Goal: Find specific page/section: Find specific page/section

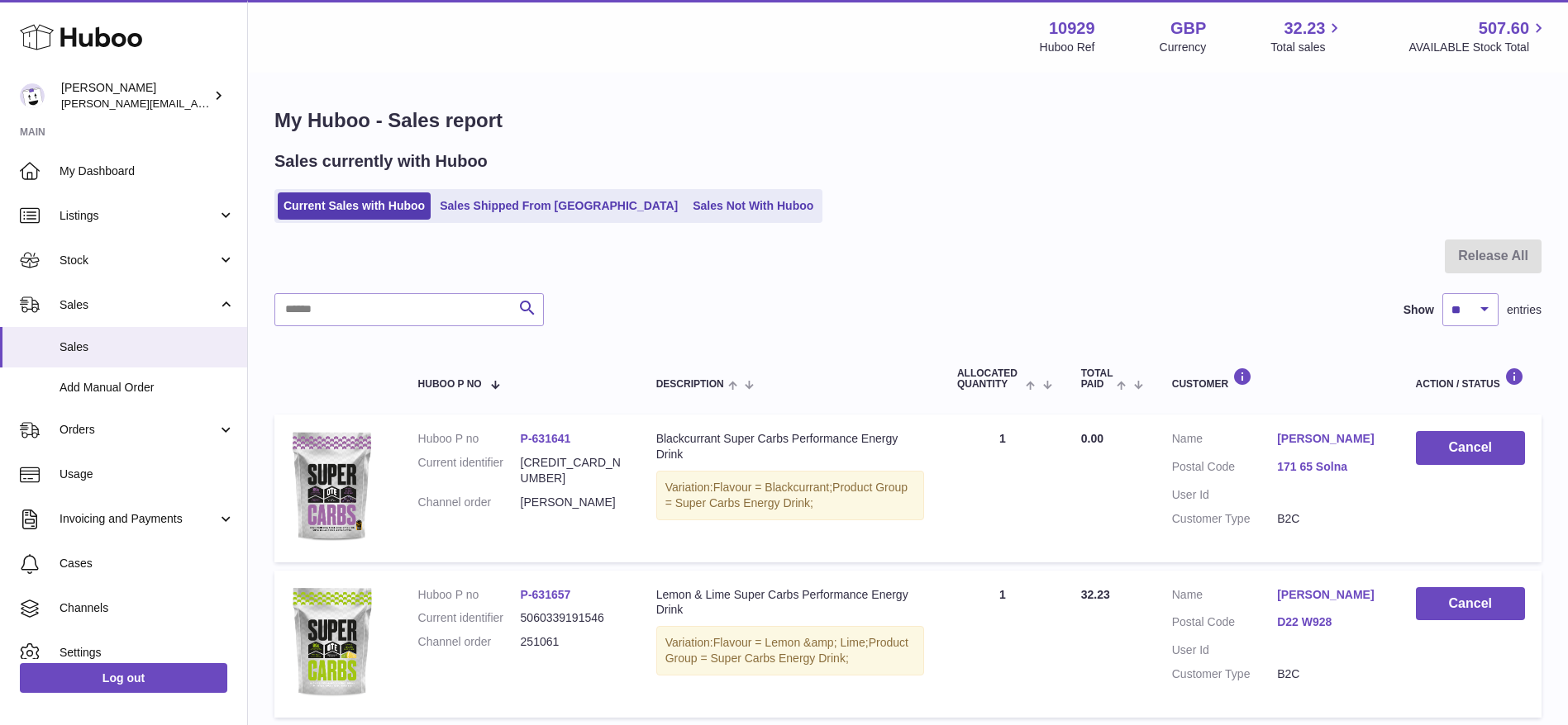
click at [118, 60] on div "Huboo" at bounding box center [123, 39] width 247 height 72
click at [117, 57] on div "Huboo" at bounding box center [123, 39] width 247 height 72
click at [96, 269] on link "Stock" at bounding box center [123, 260] width 247 height 44
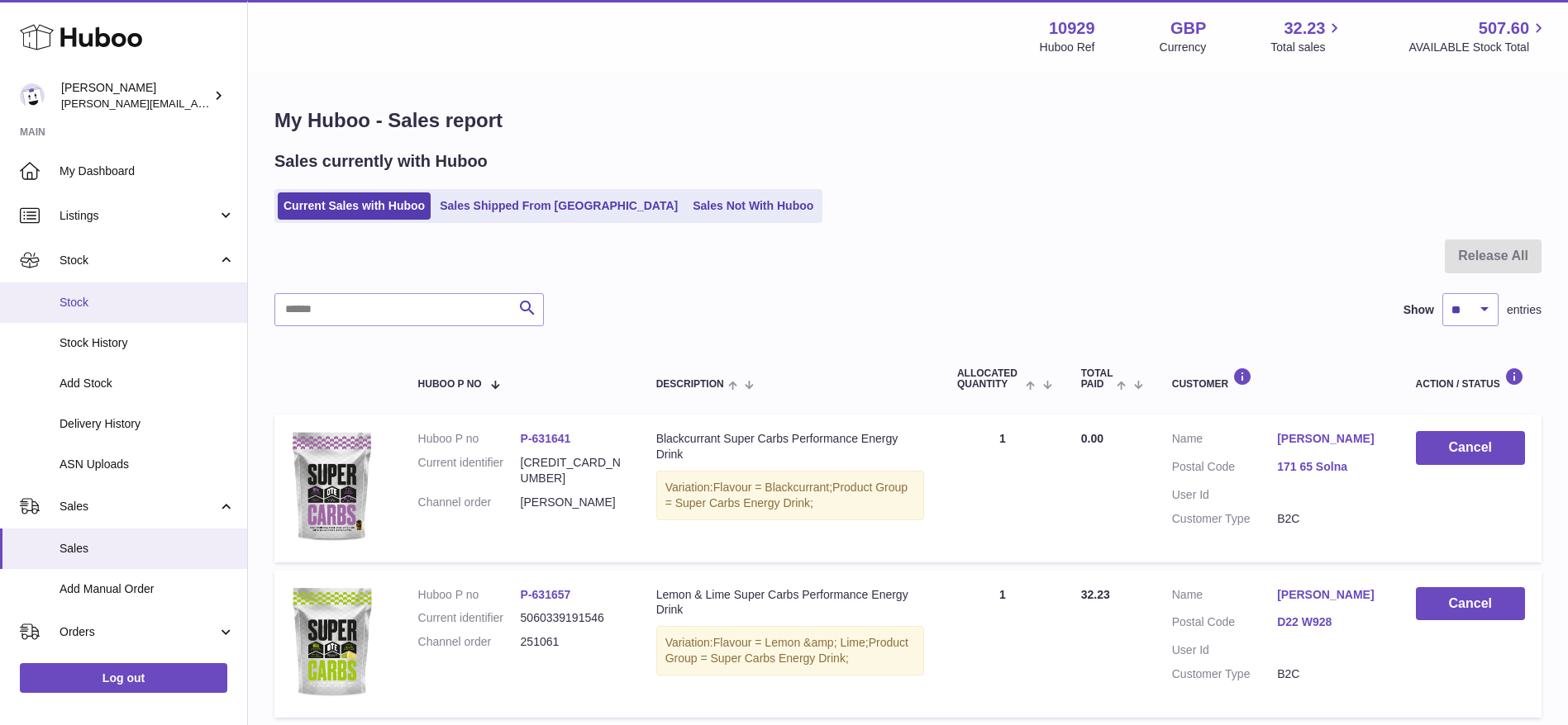
click at [91, 296] on span "Stock" at bounding box center [147, 302] width 175 height 16
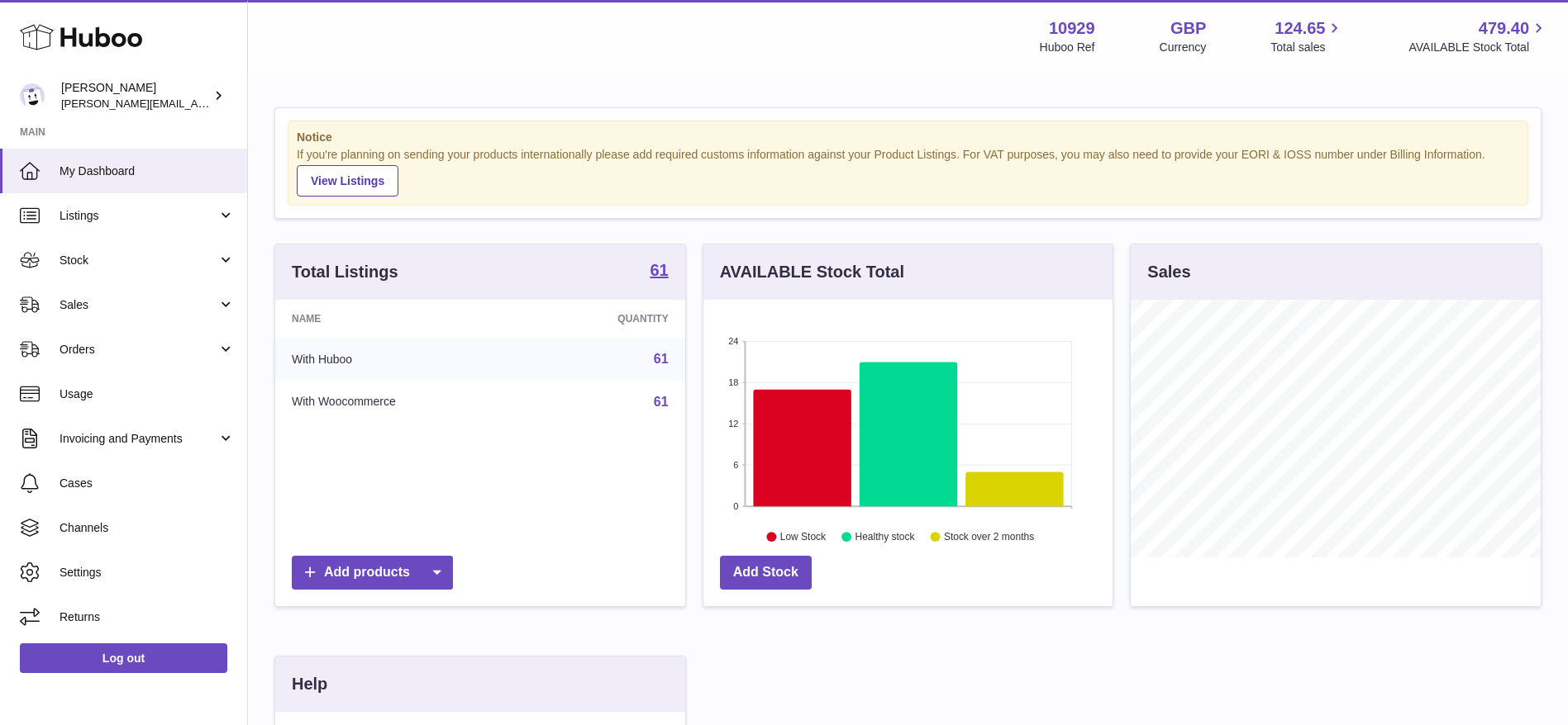
scroll to position [344, 0]
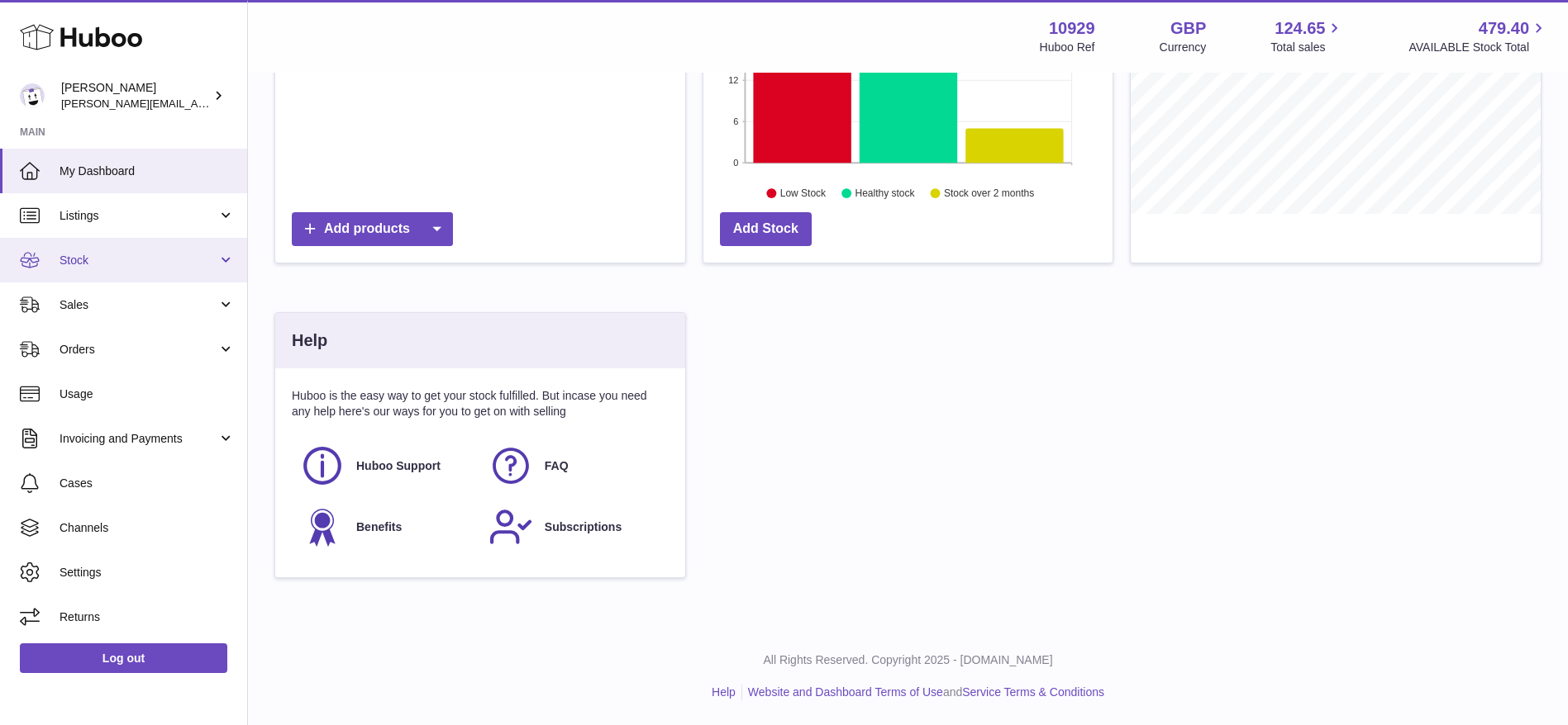
click at [135, 276] on link "Stock" at bounding box center [123, 260] width 247 height 44
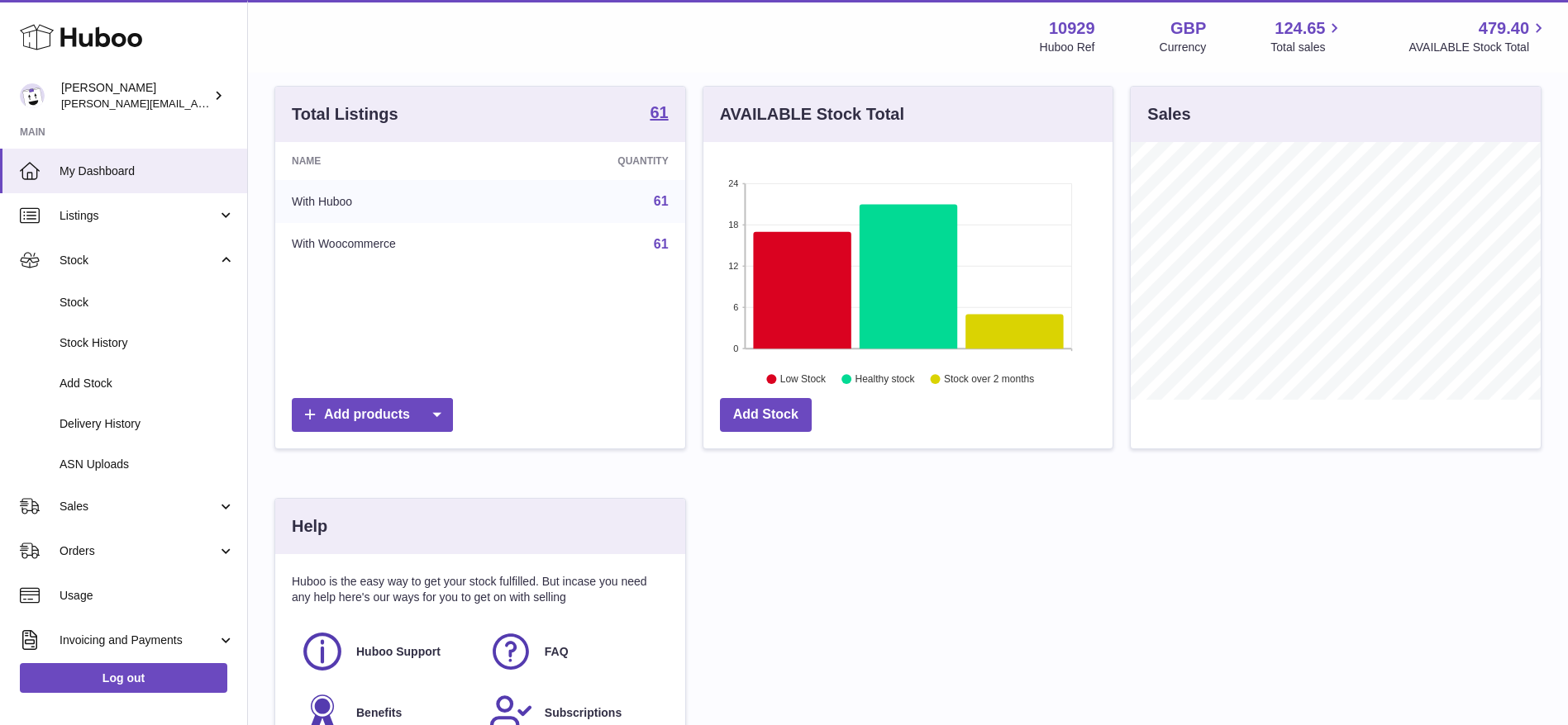
scroll to position [138, 0]
